Goal: Task Accomplishment & Management: Manage account settings

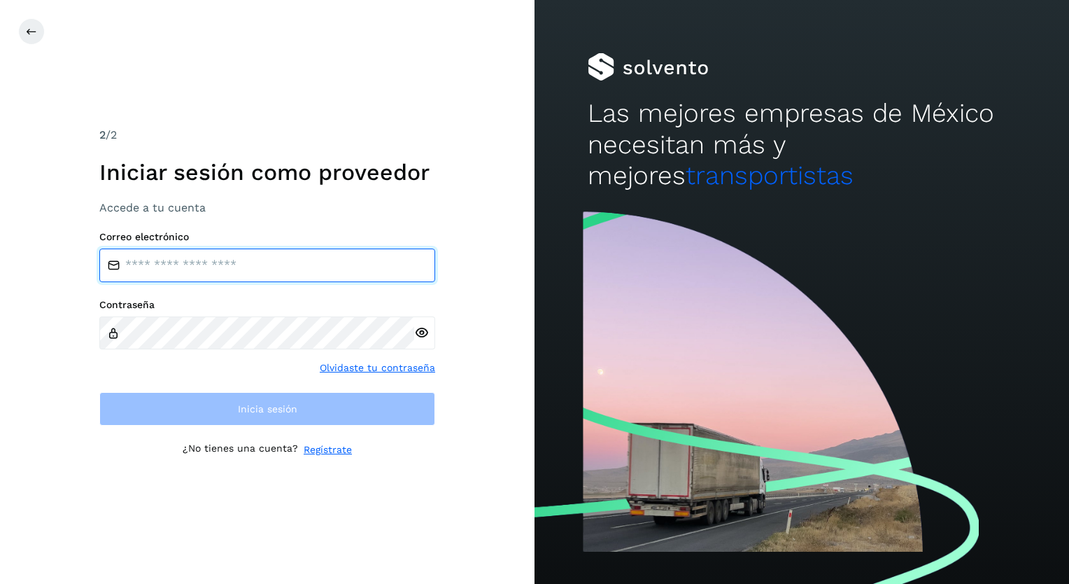
type input "**********"
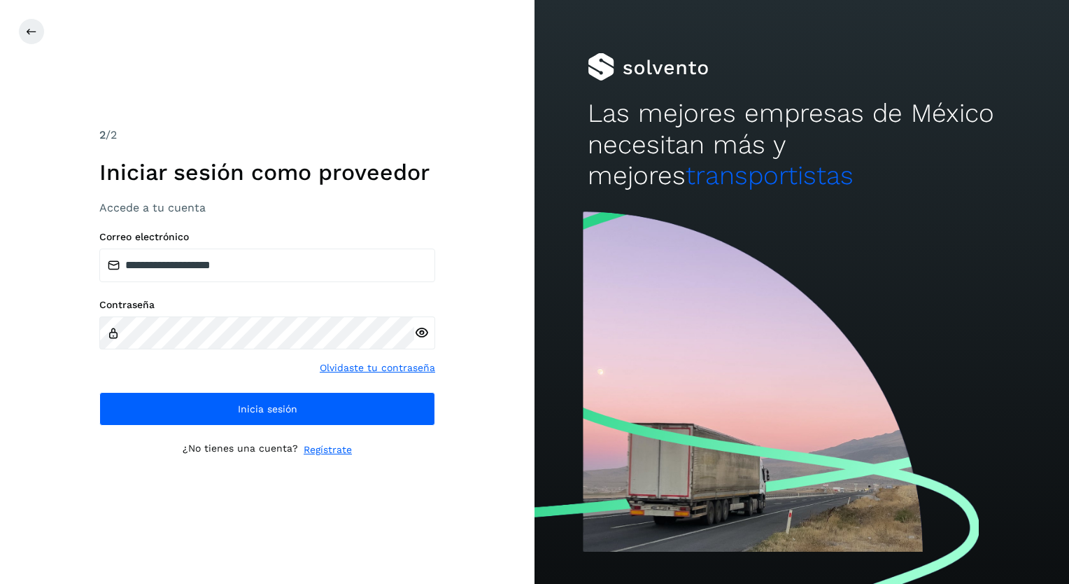
click at [423, 335] on icon at bounding box center [421, 332] width 15 height 15
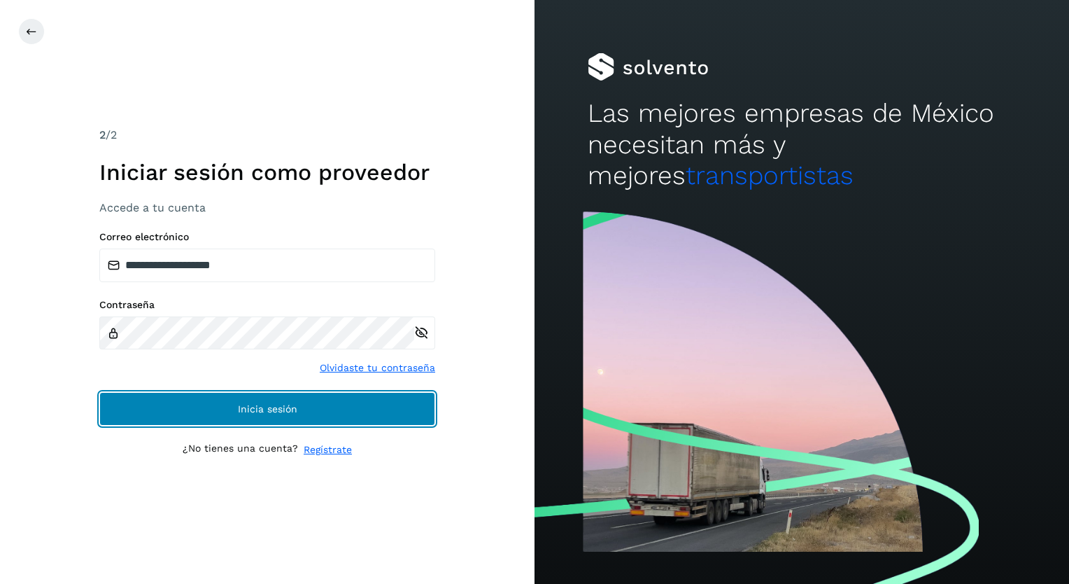
click at [259, 410] on span "Inicia sesión" at bounding box center [267, 409] width 59 height 10
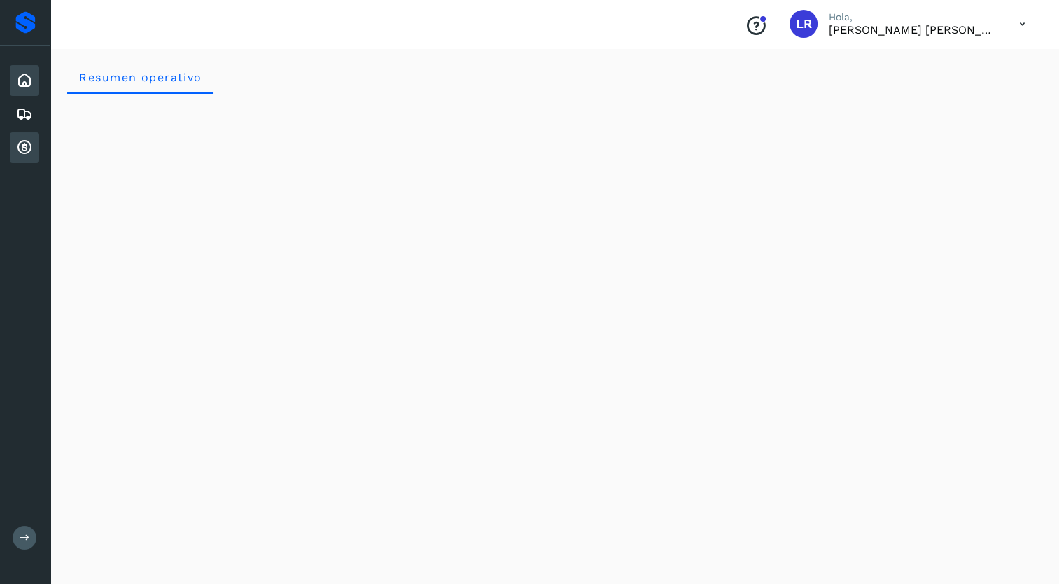
click at [20, 142] on icon at bounding box center [24, 147] width 17 height 17
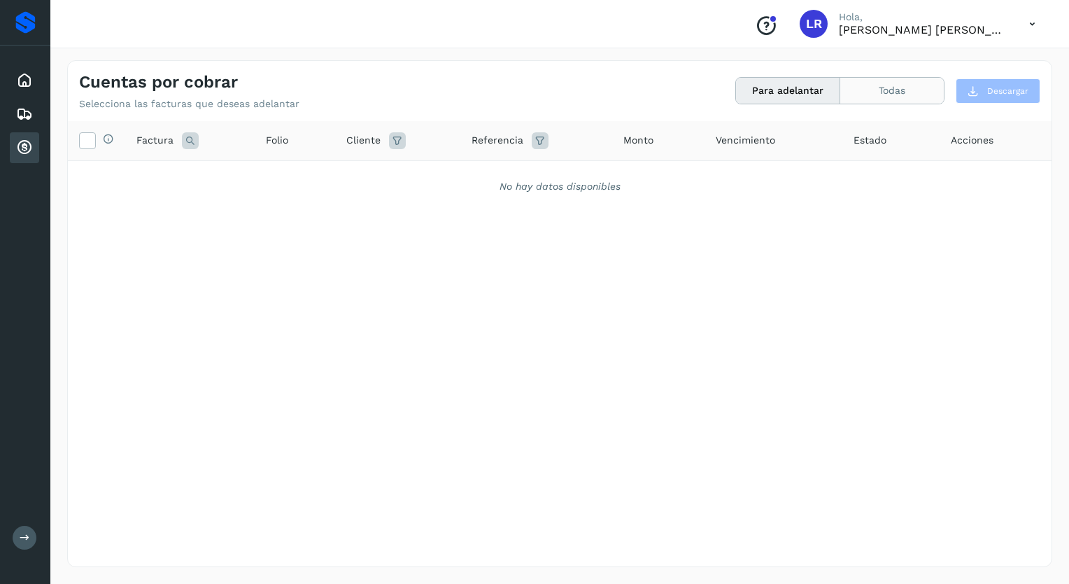
click at [878, 87] on button "Todas" at bounding box center [893, 91] width 104 height 26
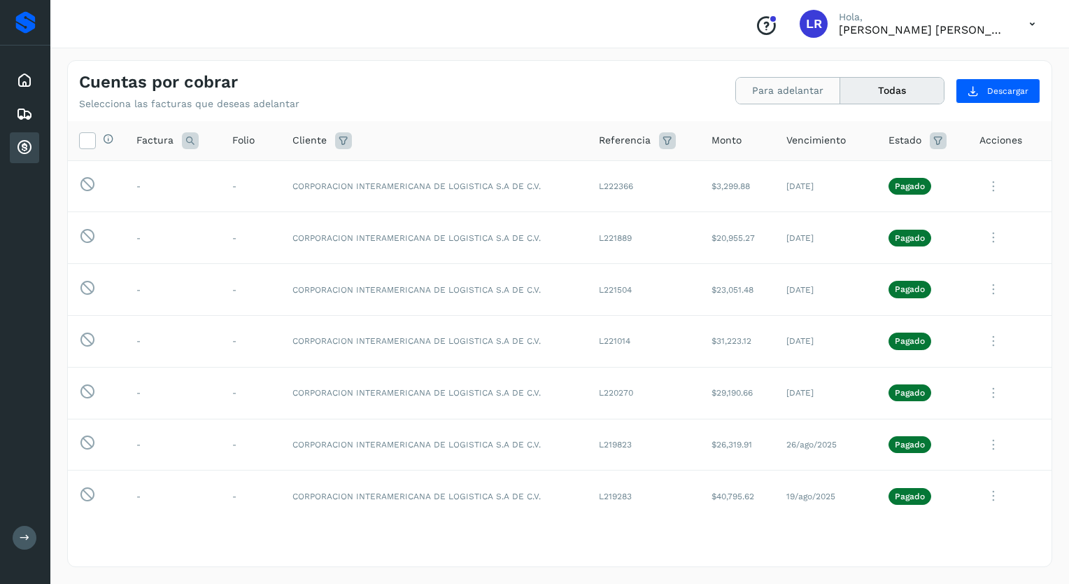
click at [773, 90] on button "Para adelantar" at bounding box center [788, 91] width 104 height 26
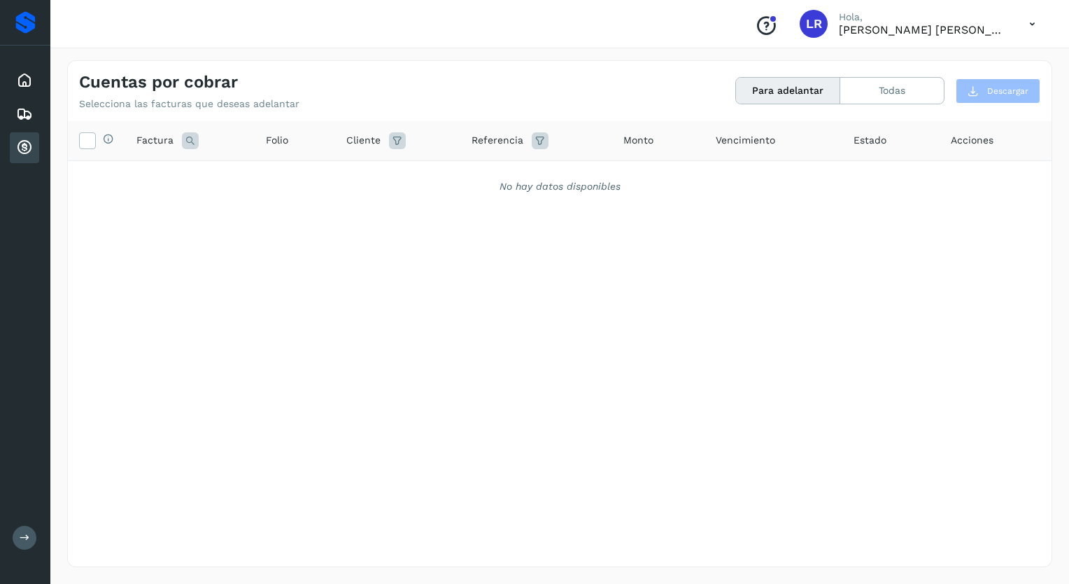
click at [1021, 24] on icon at bounding box center [1032, 24] width 29 height 29
click at [952, 60] on div "Cerrar sesión" at bounding box center [963, 63] width 167 height 27
